Goal: Task Accomplishment & Management: Manage account settings

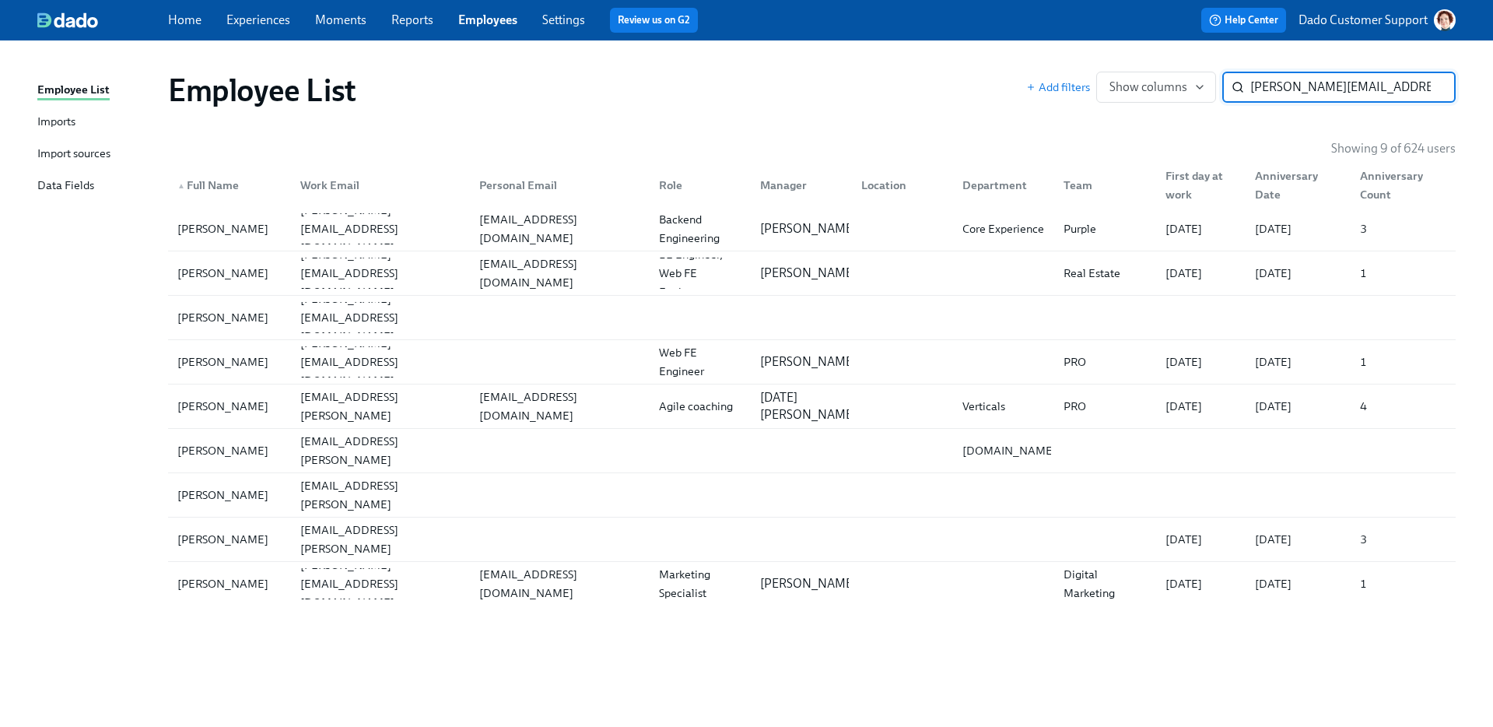
scroll to position [0, 5]
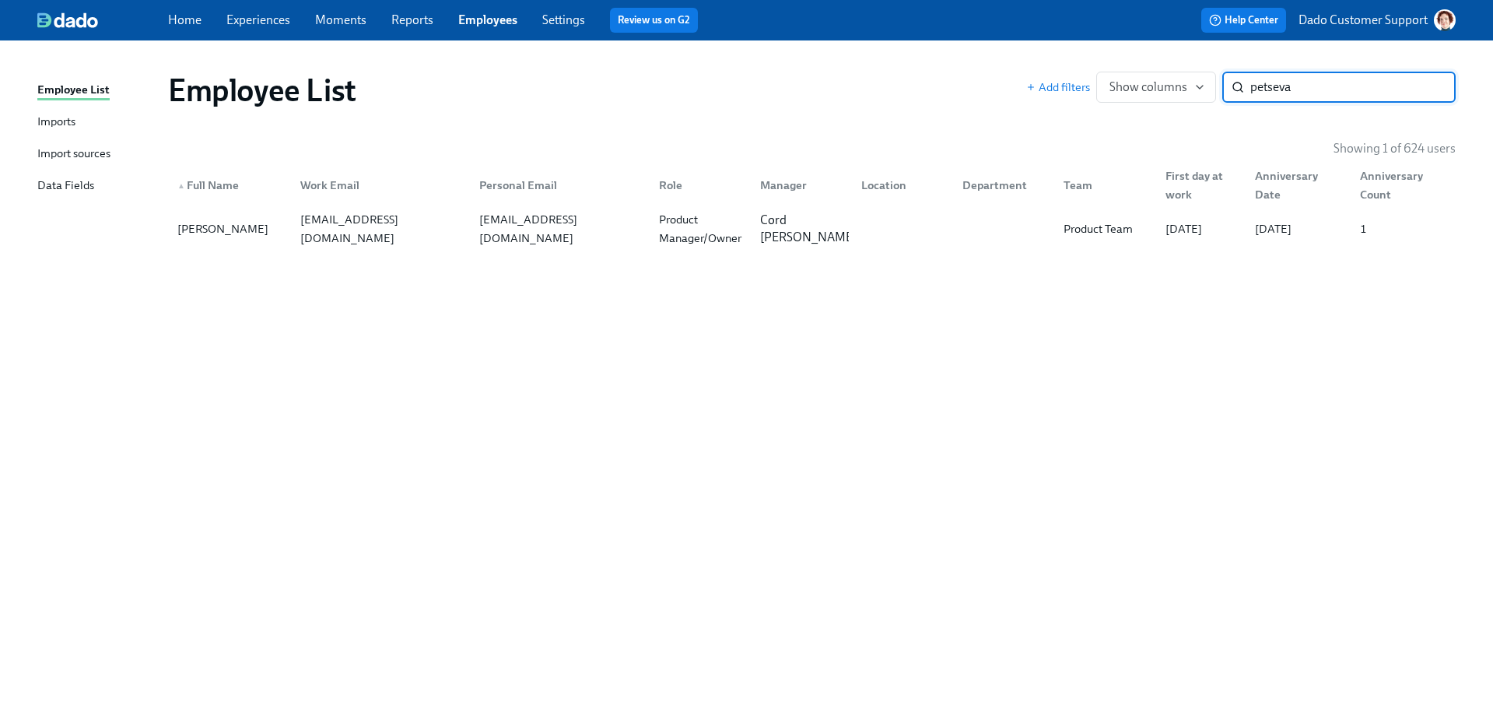
type input "petseva"
click at [49, 121] on div "Imports" at bounding box center [56, 122] width 38 height 19
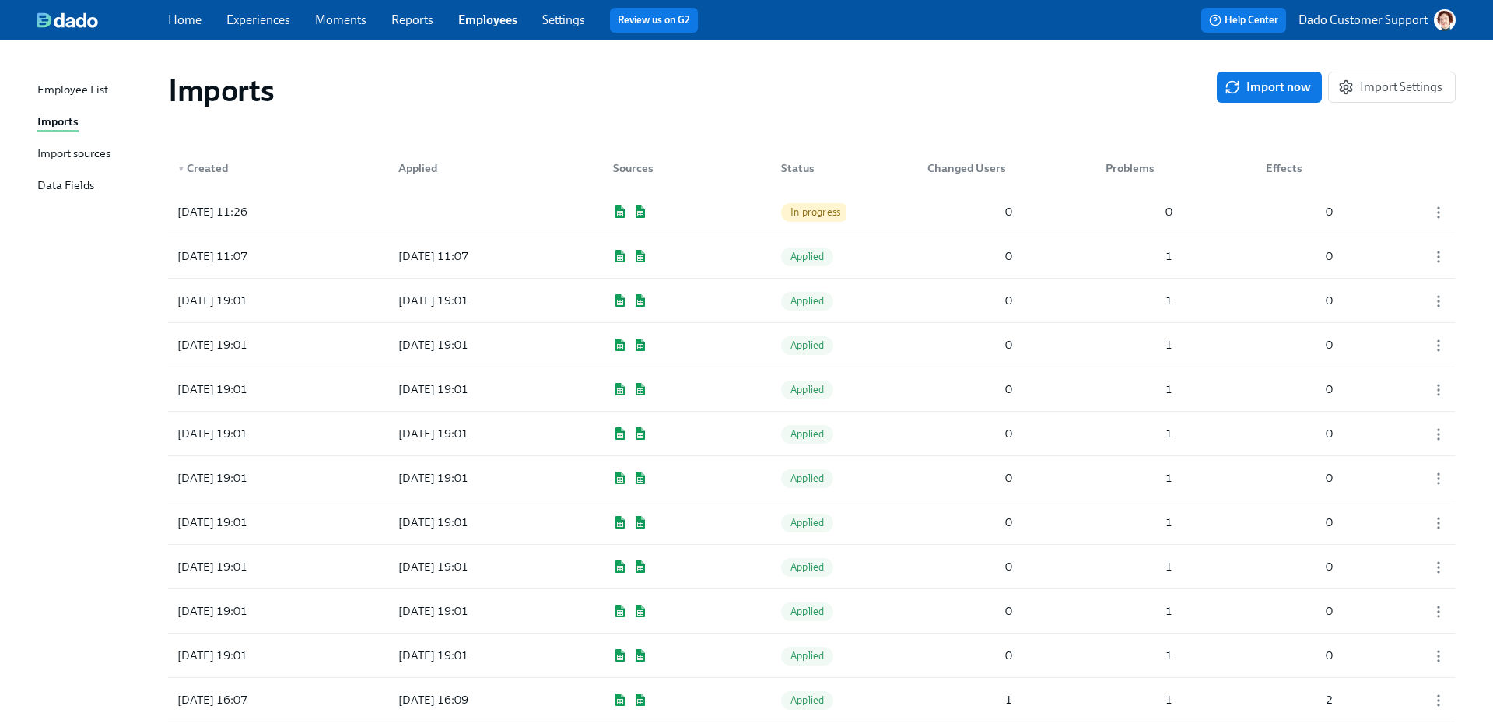
click at [368, 191] on div "[DATE] 11:26 In progress 0 0 0" at bounding box center [812, 212] width 1288 height 44
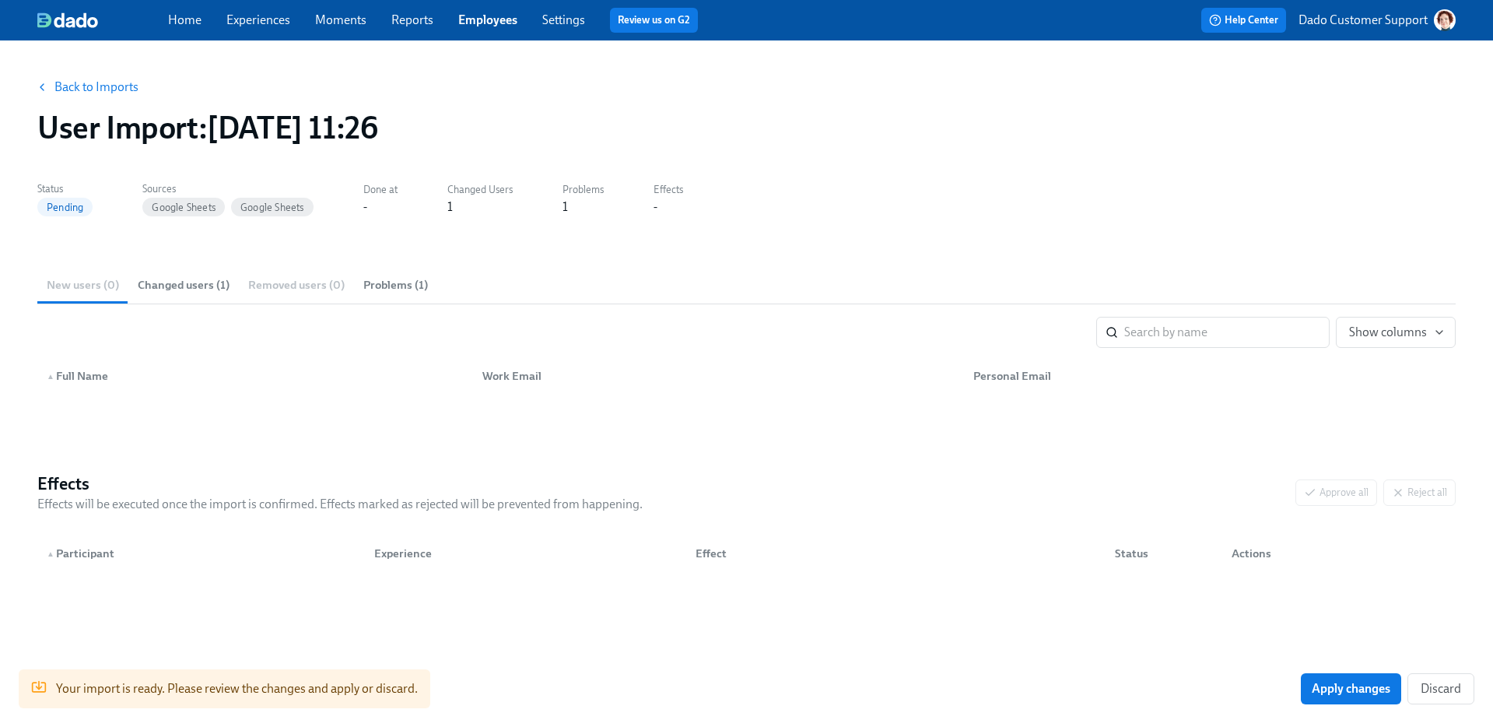
click at [213, 276] on span "Changed users (1)" at bounding box center [184, 285] width 92 height 18
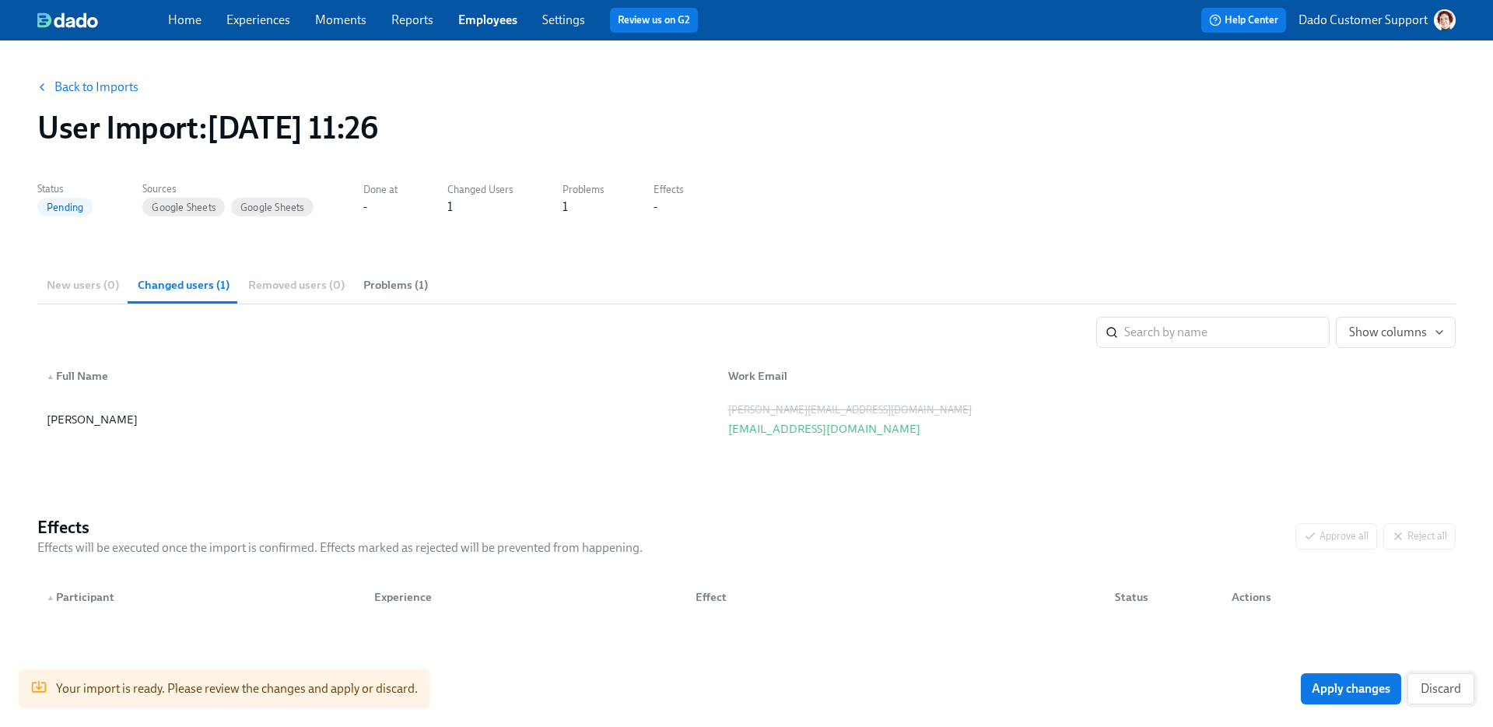
click at [1456, 687] on span "Discard" at bounding box center [1441, 689] width 40 height 16
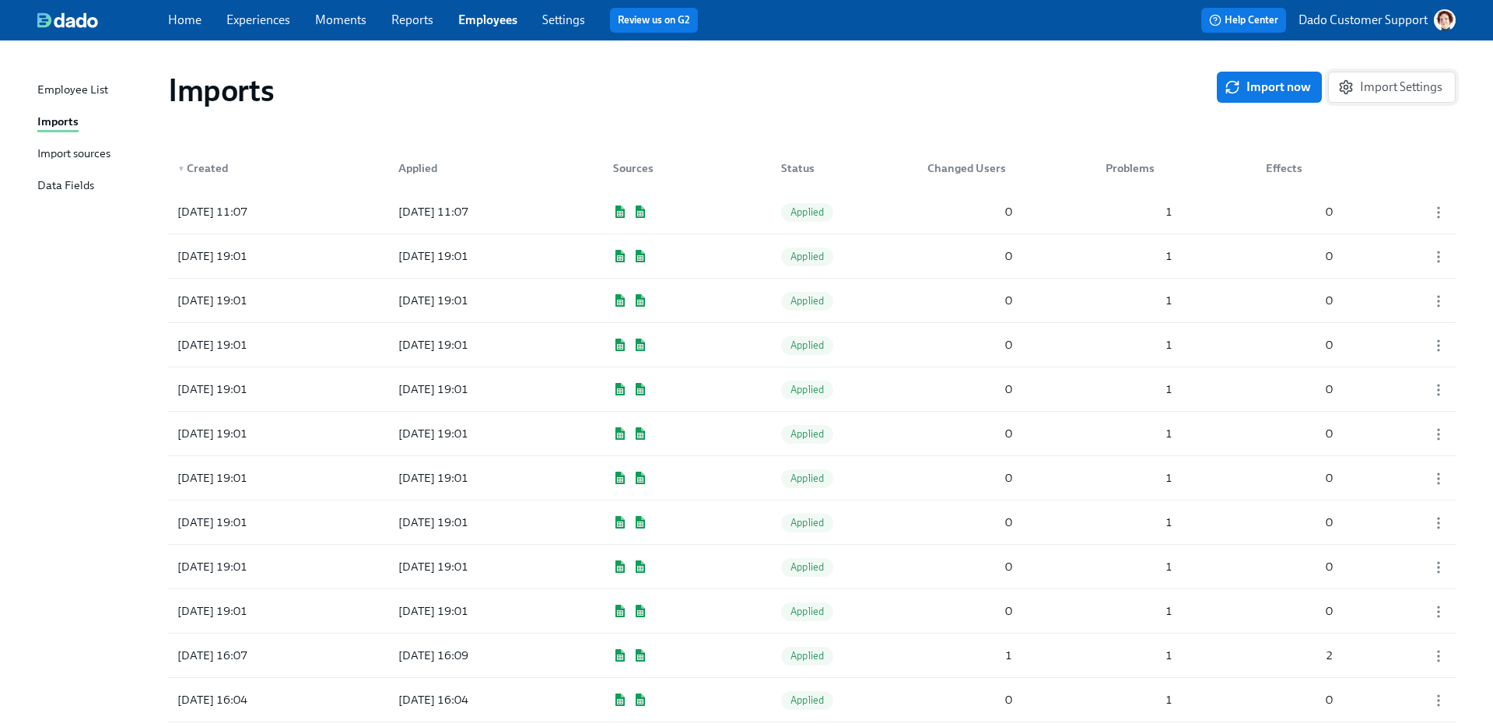
click at [1426, 79] on span "Import Settings" at bounding box center [1391, 87] width 101 height 16
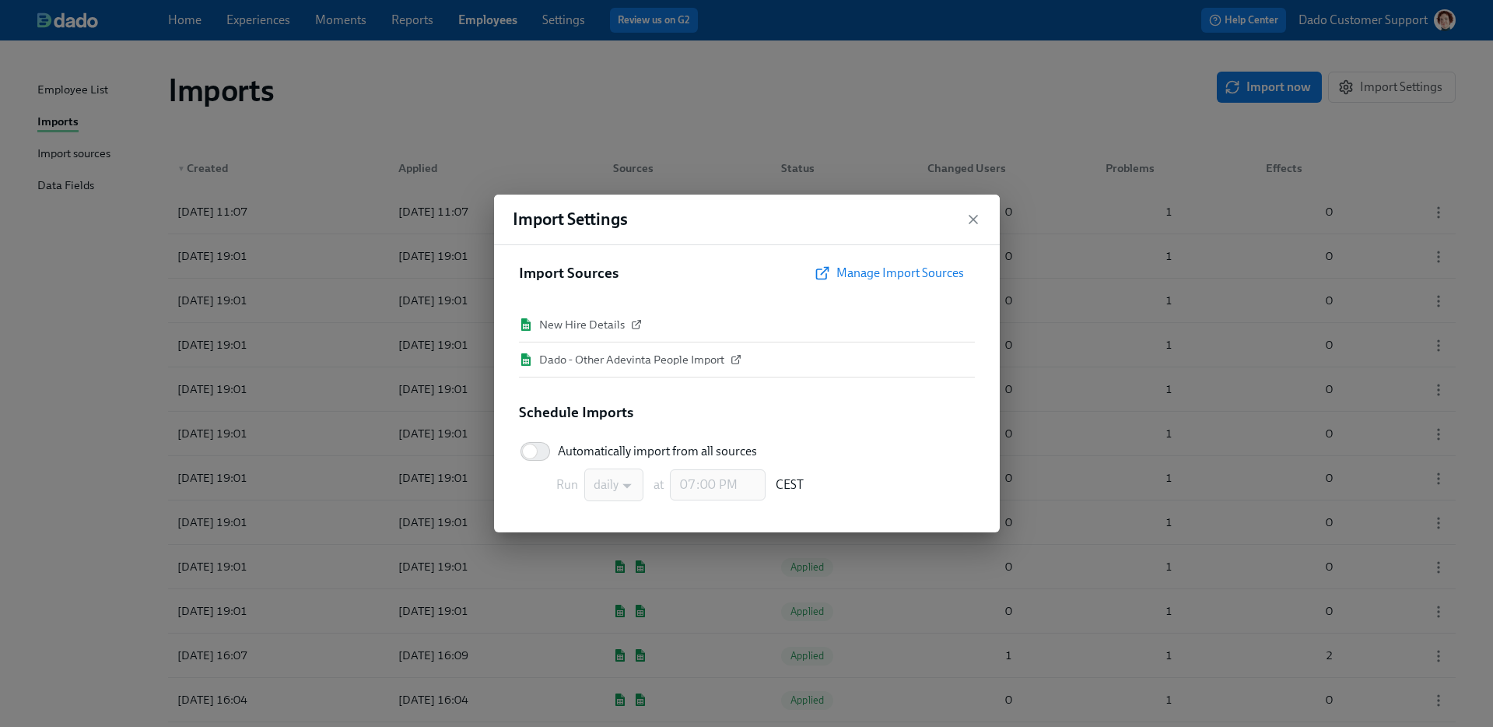
click at [642, 114] on div "Import Settings Import Sources Manage Import Sources New Hire Details Dado - Ot…" at bounding box center [746, 363] width 1493 height 727
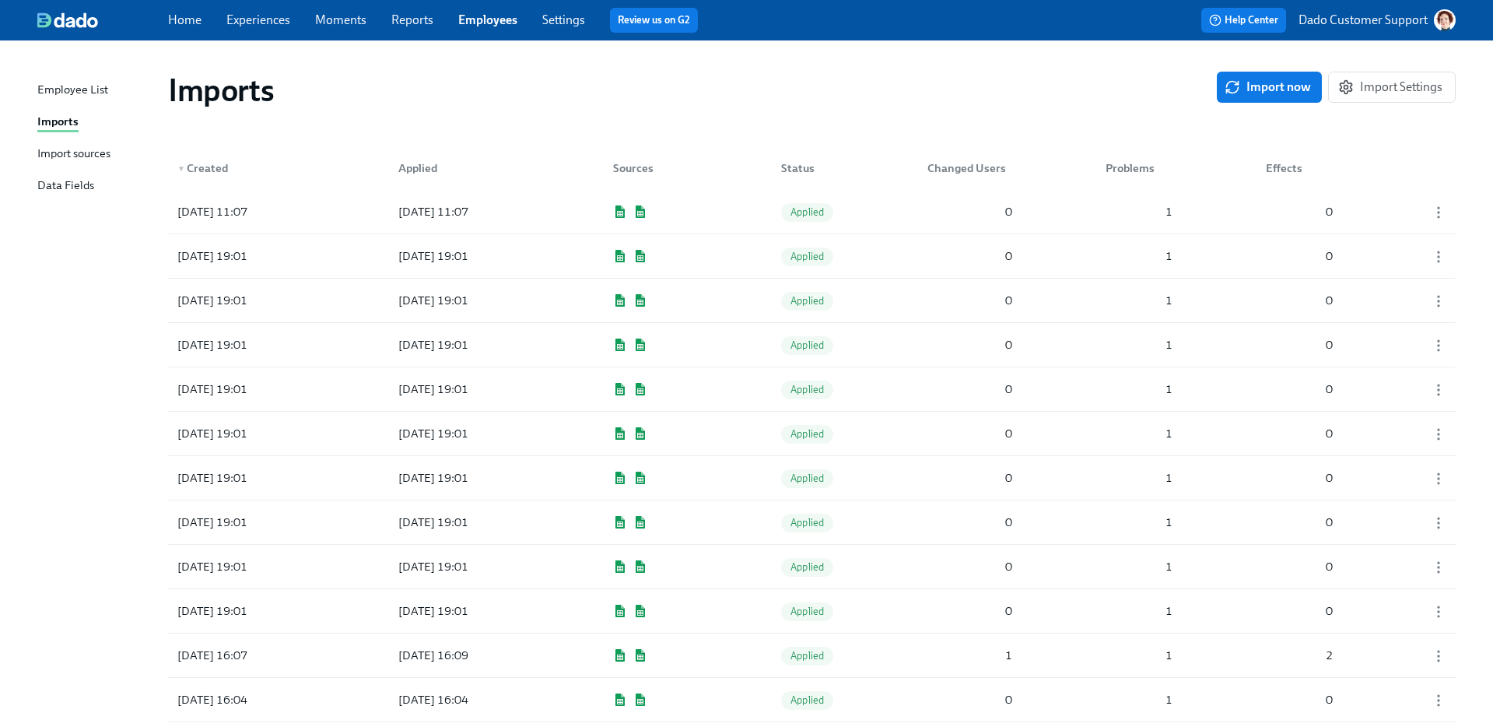
click at [110, 150] on div "Import sources" at bounding box center [73, 154] width 73 height 19
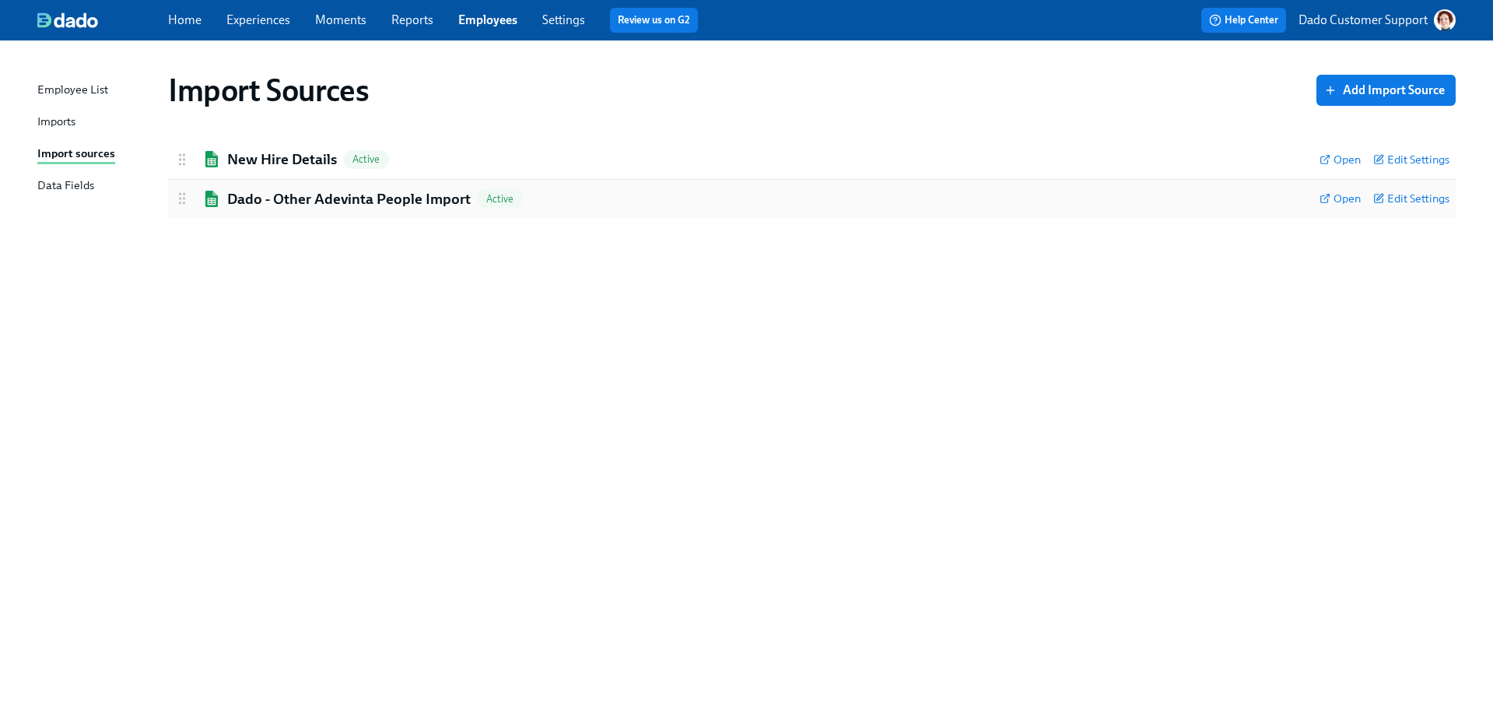
click at [295, 202] on h2 "Dado - Other Adevinta People Import" at bounding box center [349, 199] width 244 height 20
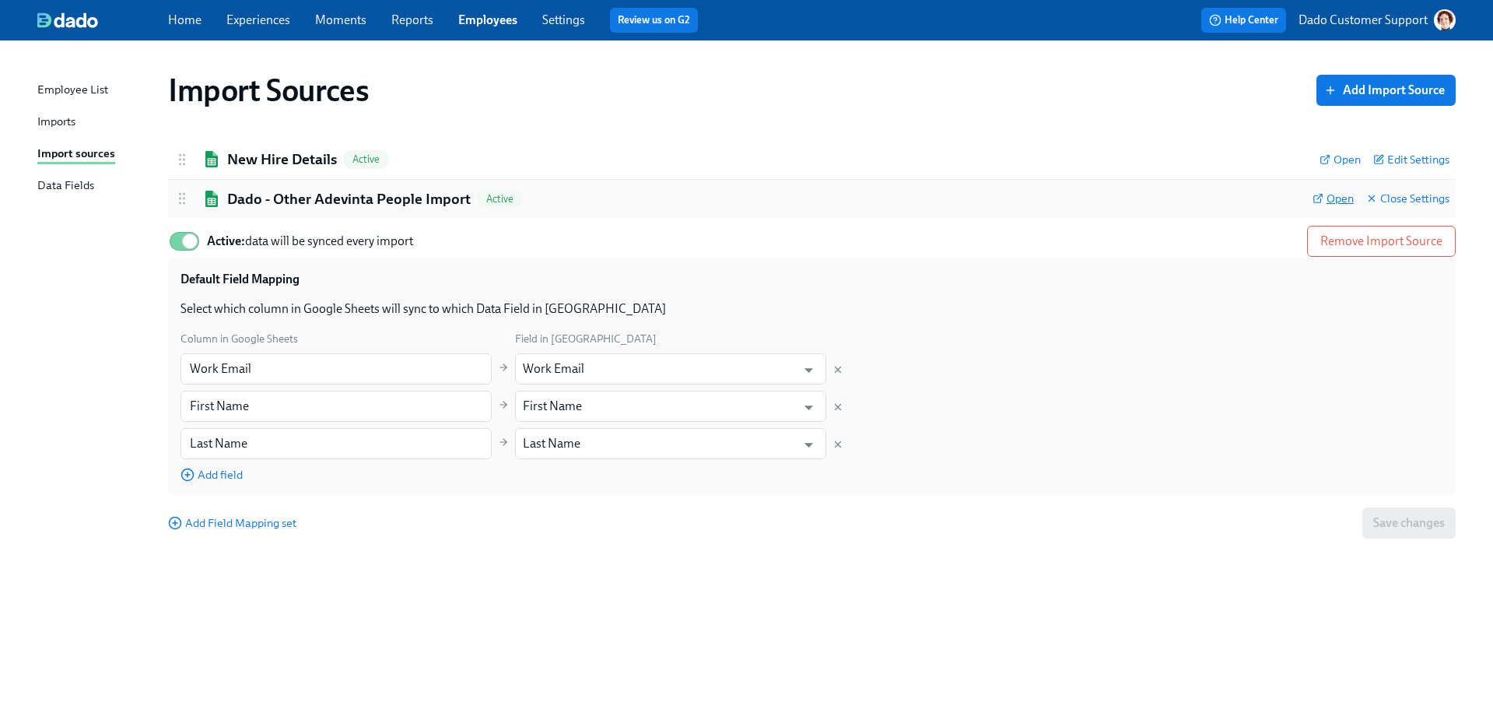
click at [1335, 193] on span "Open" at bounding box center [1332, 199] width 41 height 16
